Goal: Communication & Community: Ask a question

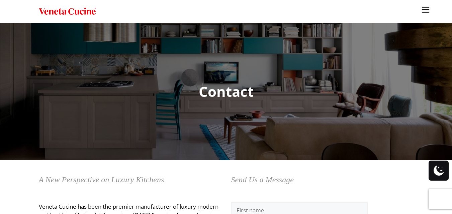
scroll to position [134, 0]
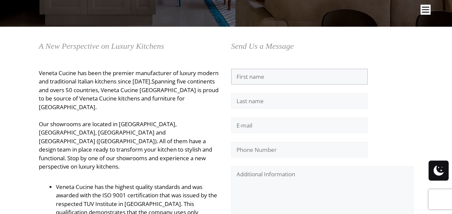
drag, startPoint x: 263, startPoint y: 77, endPoint x: 267, endPoint y: 80, distance: 4.8
click at [263, 77] on input "Contact form" at bounding box center [299, 77] width 137 height 16
type input "[PERSON_NAME]"
type input "[EMAIL_ADDRESS][DOMAIN_NAME]"
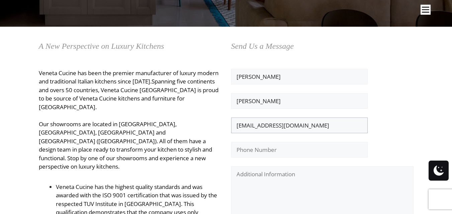
type input "8432121094"
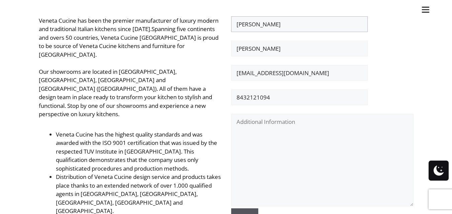
scroll to position [234, 0]
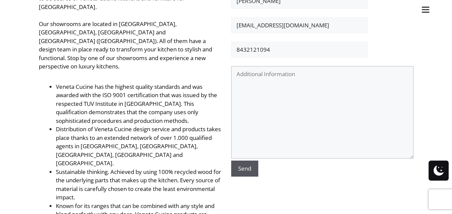
click at [263, 76] on textarea "Contact form" at bounding box center [322, 112] width 182 height 93
drag, startPoint x: 0, startPoint y: 13, endPoint x: 200, endPoint y: 92, distance: 215.2
click at [0, 13] on ul "Kitchens Projects Other Products Bathrooms Closets Italian Doors About Blog Con…" at bounding box center [226, 107] width 452 height 214
click at [320, 127] on textarea "Contact form" at bounding box center [322, 112] width 182 height 93
paste textarea "Loremi DOL si ame consectet adipisc (elit sedd ei tem inci!) Utl’et do mag ALIQ…"
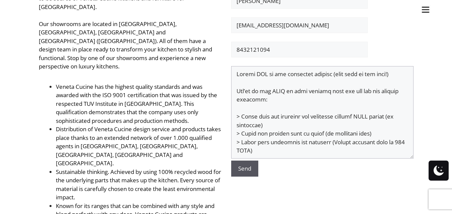
scroll to position [227, 0]
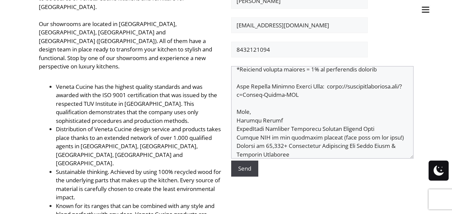
type textarea "Loremi DOL si ame consectet adipisc (elit sedd ei tem inci!) Utl’et do mag ALIQ…"
click at [255, 167] on input "Send" at bounding box center [244, 169] width 27 height 16
